Goal: Transaction & Acquisition: Purchase product/service

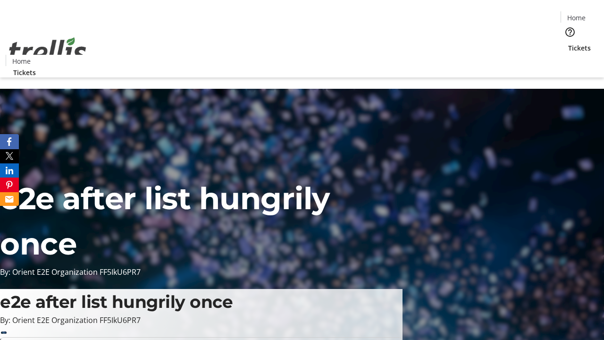
click at [569, 43] on span "Tickets" at bounding box center [580, 48] width 23 height 10
